Goal: Information Seeking & Learning: Learn about a topic

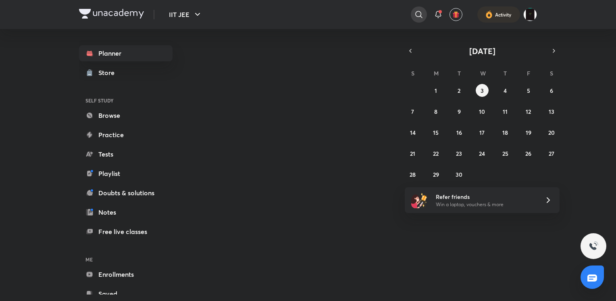
click at [416, 18] on icon at bounding box center [419, 15] width 10 height 10
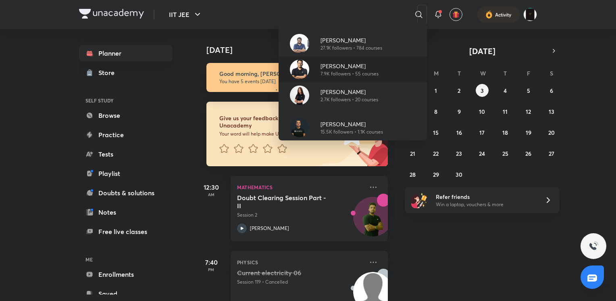
click at [332, 68] on p "Rahul Yadav" at bounding box center [349, 66] width 58 height 8
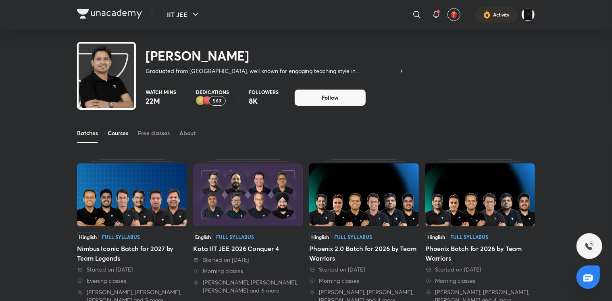
click at [124, 131] on div "Courses" at bounding box center [118, 133] width 21 height 8
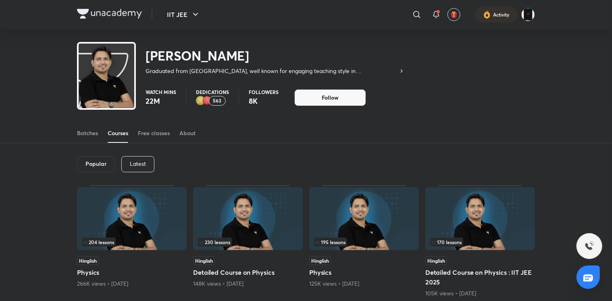
click at [224, 202] on img at bounding box center [248, 218] width 110 height 63
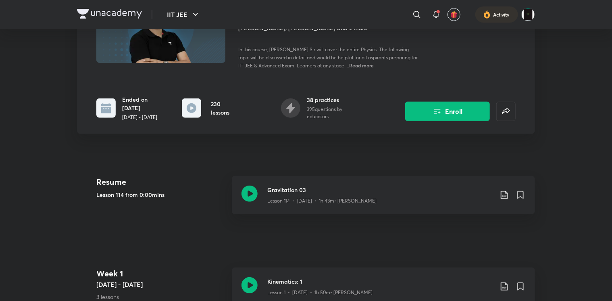
scroll to position [97, 0]
click at [275, 196] on p "Lesson 114 • Sept 23 • 1h 43m • Rahul Yadav" at bounding box center [321, 199] width 109 height 7
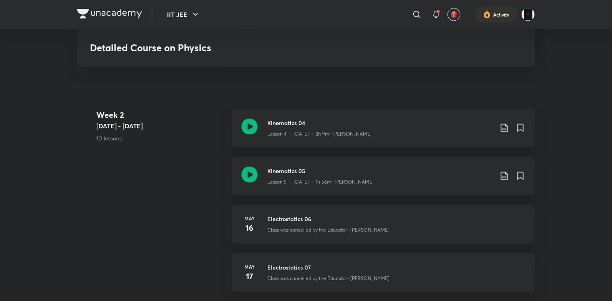
scroll to position [560, 0]
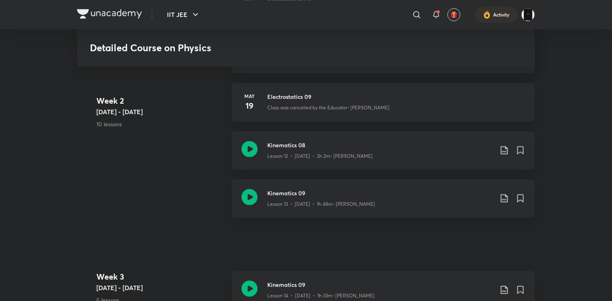
scroll to position [824, 0]
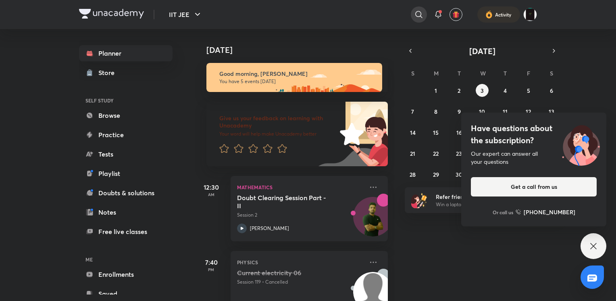
click at [420, 6] on div at bounding box center [419, 14] width 16 height 16
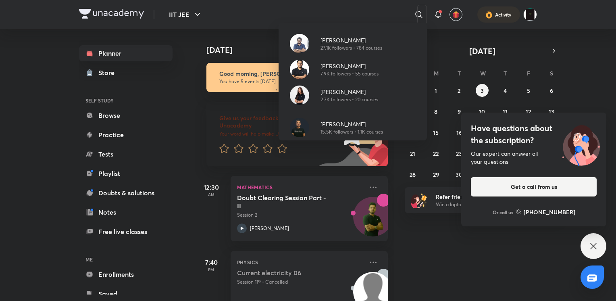
drag, startPoint x: 253, startPoint y: 28, endPoint x: 249, endPoint y: 26, distance: 4.1
click at [249, 26] on div "Pankaj Singh 27.1K followers • 784 courses Rahul Yadav 7.9K followers • 55 cour…" at bounding box center [308, 150] width 616 height 301
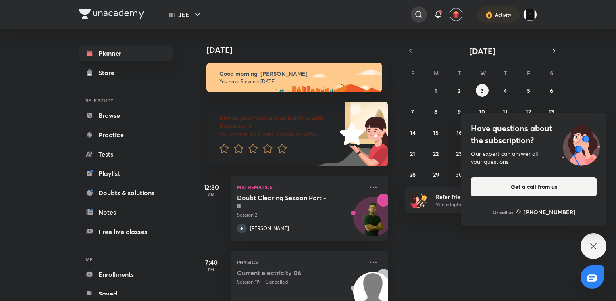
click at [413, 18] on div at bounding box center [419, 14] width 16 height 16
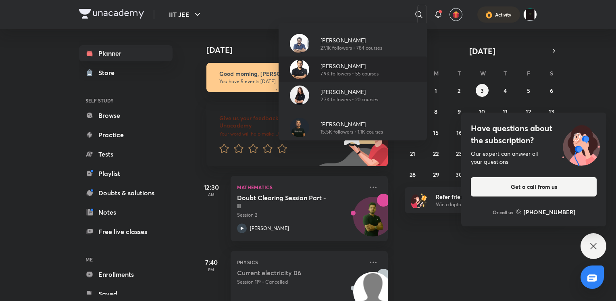
click at [351, 75] on p "7.9K followers • 55 courses" at bounding box center [349, 73] width 58 height 7
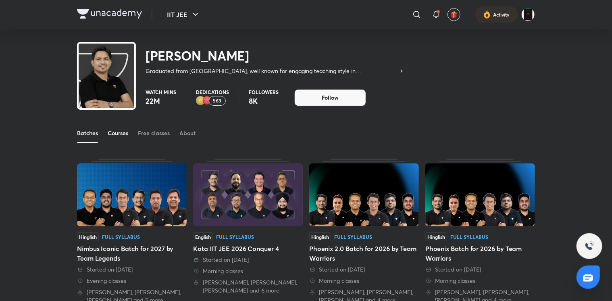
click at [122, 136] on div "Courses" at bounding box center [118, 133] width 21 height 8
click at [117, 136] on div "Courses" at bounding box center [118, 133] width 21 height 8
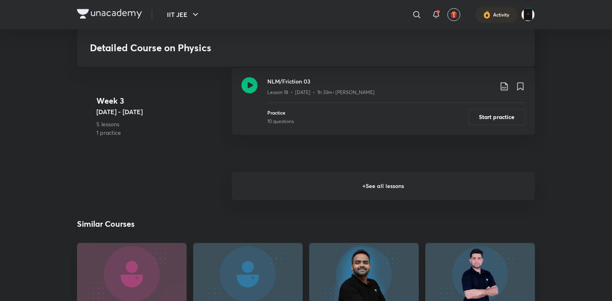
scroll to position [1199, 0]
click at [280, 181] on h6 "+ See all lessons" at bounding box center [383, 186] width 303 height 28
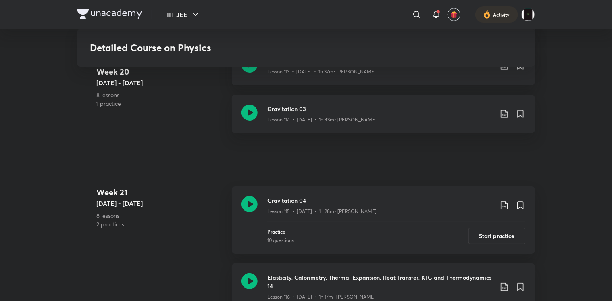
scroll to position [7583, 0]
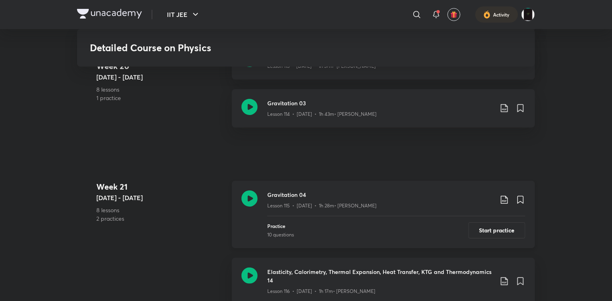
click at [243, 195] on icon at bounding box center [249, 198] width 16 height 16
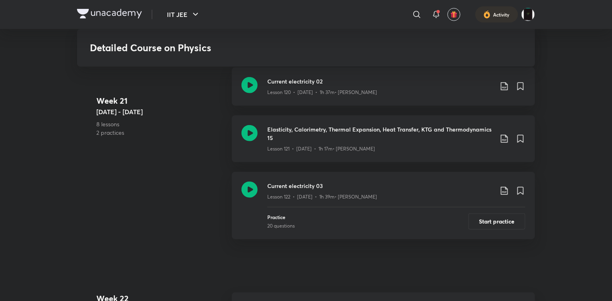
scroll to position [8038, 0]
